Goal: Information Seeking & Learning: Learn about a topic

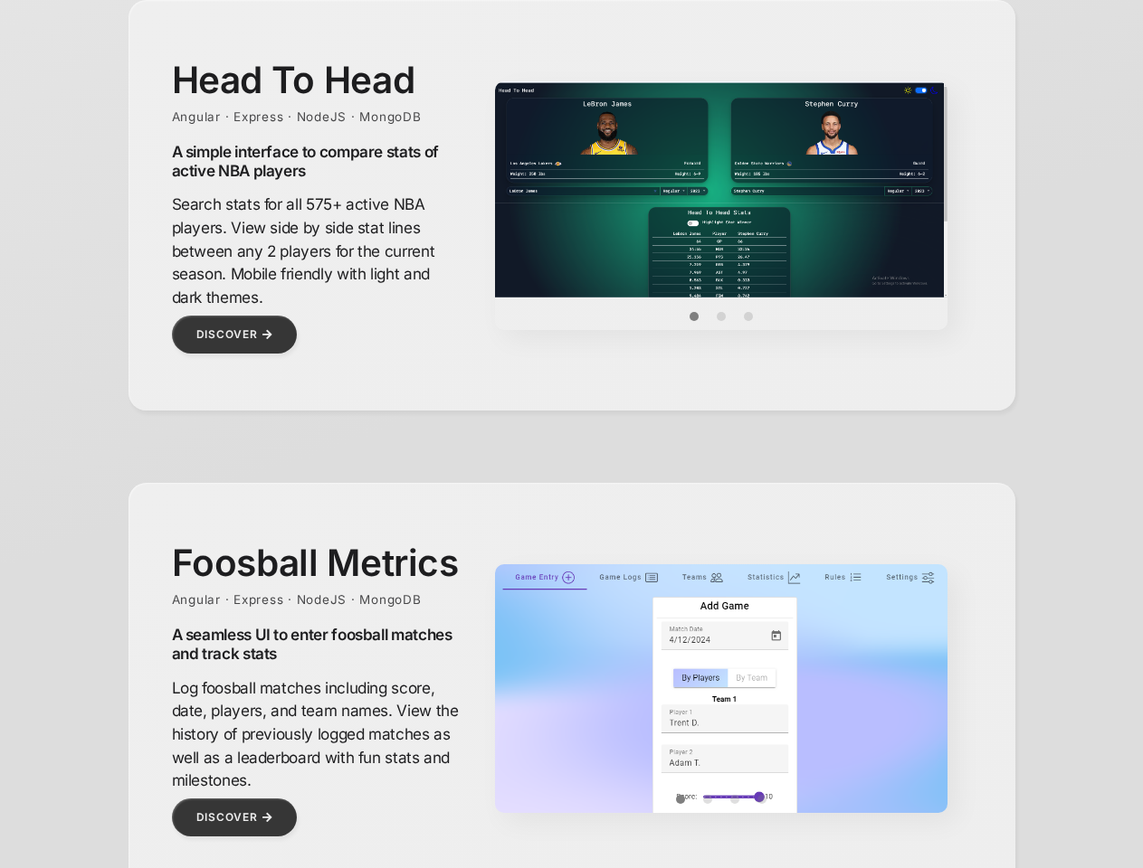
scroll to position [814, 0]
click at [721, 190] on img at bounding box center [721, 189] width 452 height 216
click at [694, 317] on button "Item 0" at bounding box center [693, 316] width 27 height 27
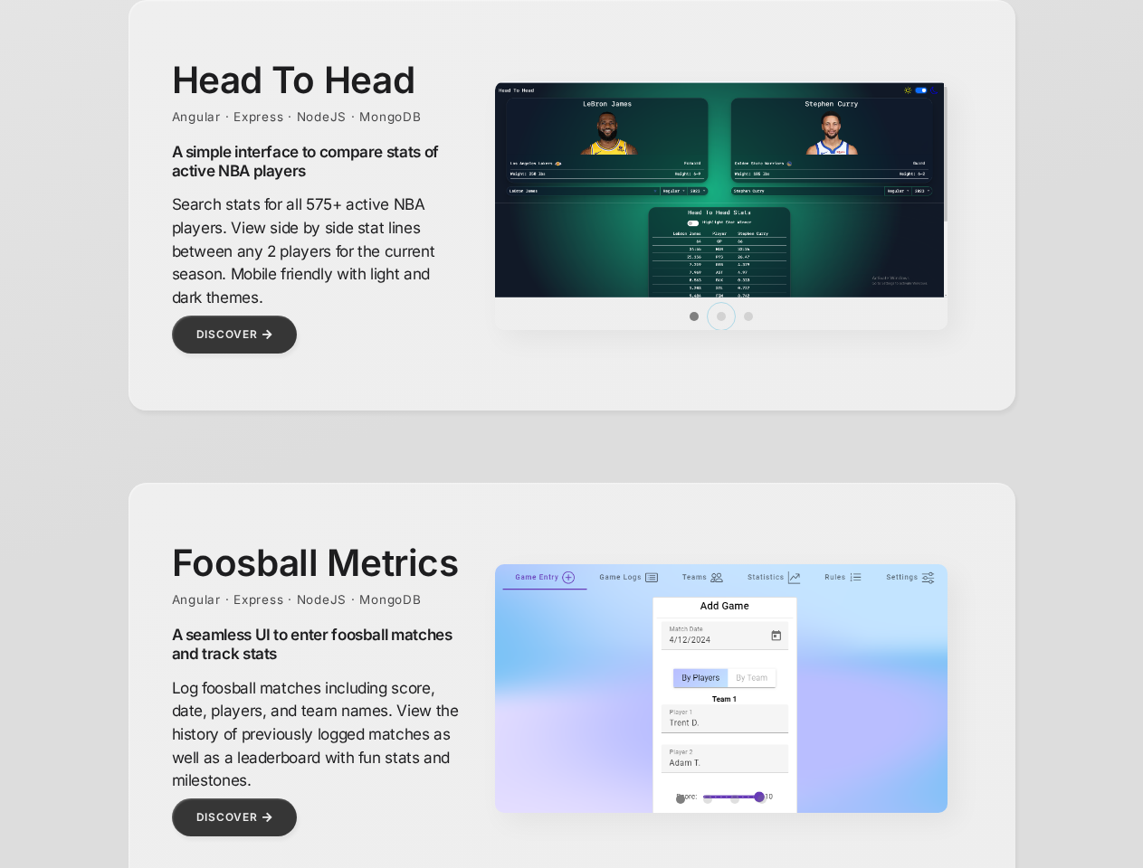
click at [721, 317] on button "Item 1" at bounding box center [720, 316] width 27 height 27
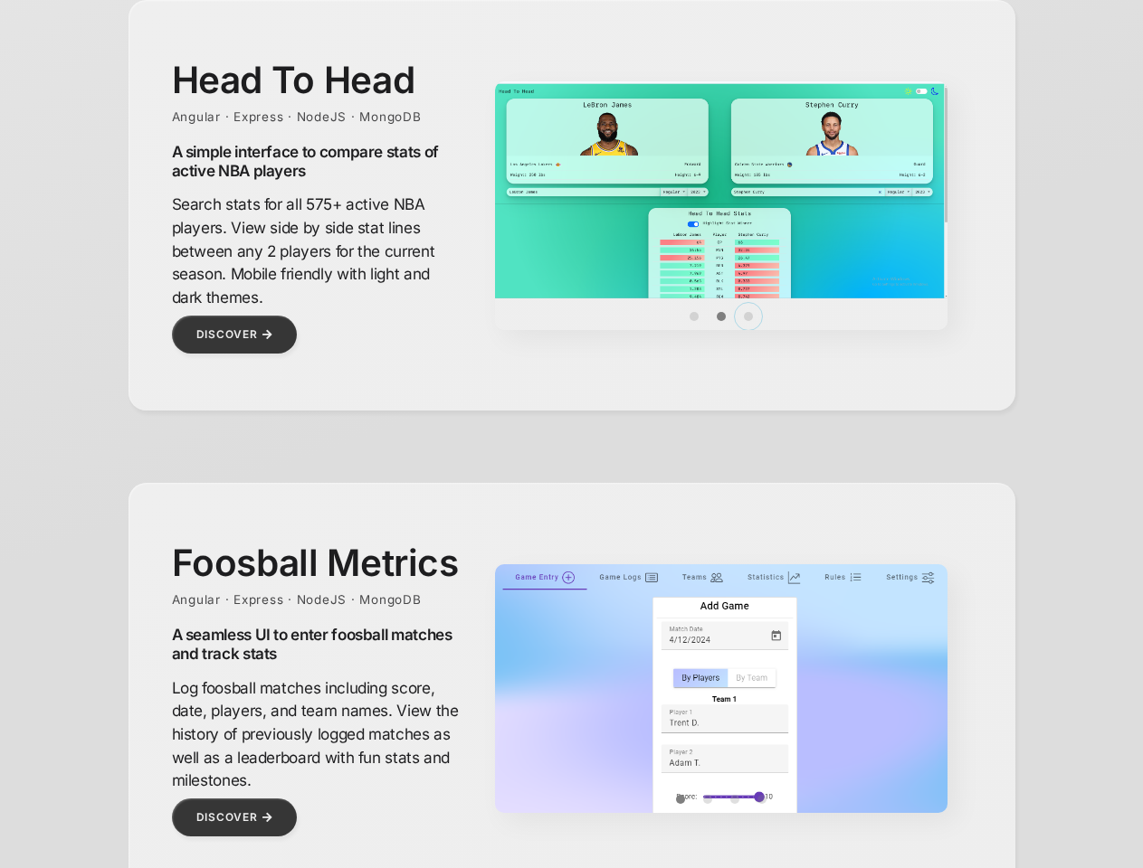
click at [748, 317] on button "Item 2" at bounding box center [748, 316] width 27 height 27
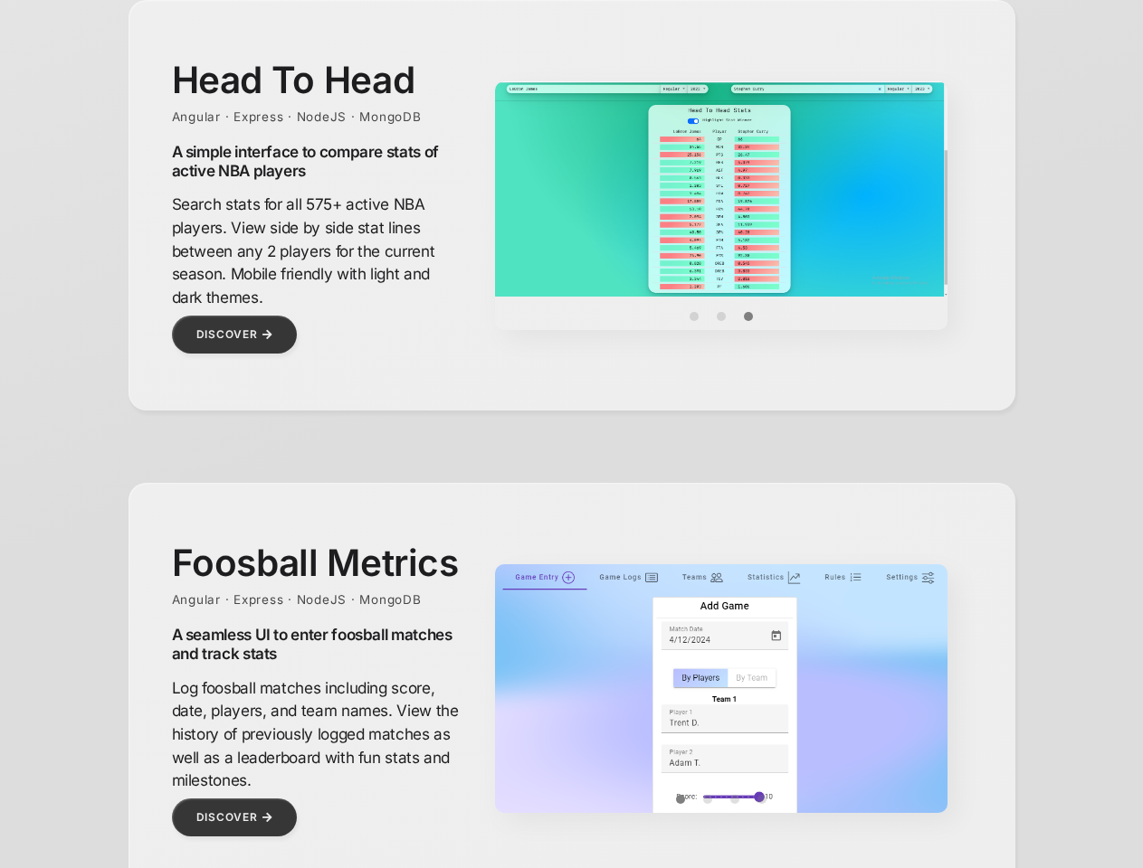
click at [721, 688] on img at bounding box center [721, 785] width 452 height 442
click at [721, 716] on img at bounding box center [721, 785] width 452 height 442
click at [680, 800] on button "Item 0" at bounding box center [680, 799] width 27 height 27
